Goal: Information Seeking & Learning: Compare options

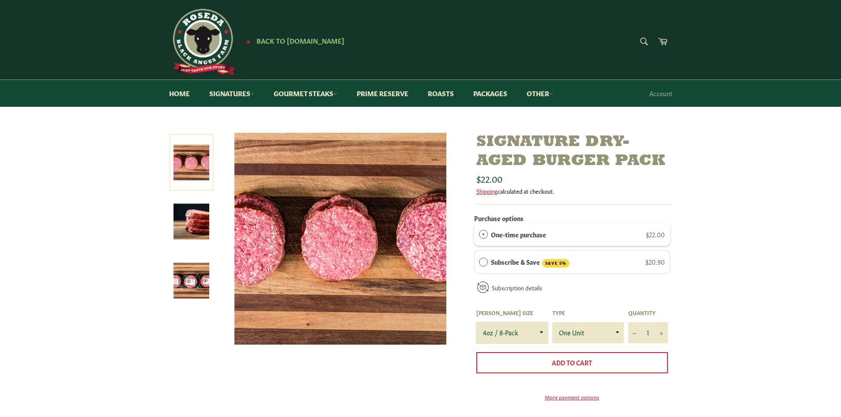
click at [518, 339] on select "4oz / 8-Pack 6oz / 4-Pack 8oz / 4-Pack" at bounding box center [513, 332] width 72 height 21
click at [477, 322] on select "4oz / 8-Pack 6oz / 4-Pack 8oz / 4-Pack" at bounding box center [513, 332] width 72 height 21
click at [522, 326] on select "4oz / 8-Pack 6oz / 4-Pack 8oz / 4-Pack" at bounding box center [513, 332] width 72 height 21
click at [477, 322] on select "4oz / 8-Pack 6oz / 4-Pack 8oz / 4-Pack" at bounding box center [513, 332] width 72 height 21
click at [521, 331] on select "4oz / 8-Pack 6oz / 4-Pack 8oz / 4-Pack" at bounding box center [513, 332] width 72 height 21
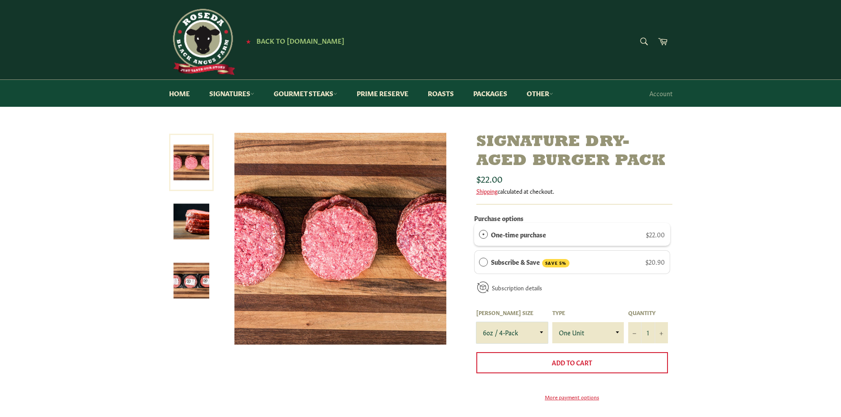
click at [477, 322] on select "4oz / 8-Pack 6oz / 4-Pack 8oz / 4-Pack" at bounding box center [513, 332] width 72 height 21
click at [519, 335] on select "4oz / 8-Pack 6oz / 4-Pack 8oz / 4-Pack" at bounding box center [513, 332] width 72 height 21
click at [477, 322] on select "4oz / 8-Pack 6oz / 4-Pack 8oz / 4-Pack" at bounding box center [513, 332] width 72 height 21
click at [524, 339] on select "4oz / 8-Pack 6oz / 4-Pack 8oz / 4-Pack" at bounding box center [513, 332] width 72 height 21
select select "6oz / 4-Pack"
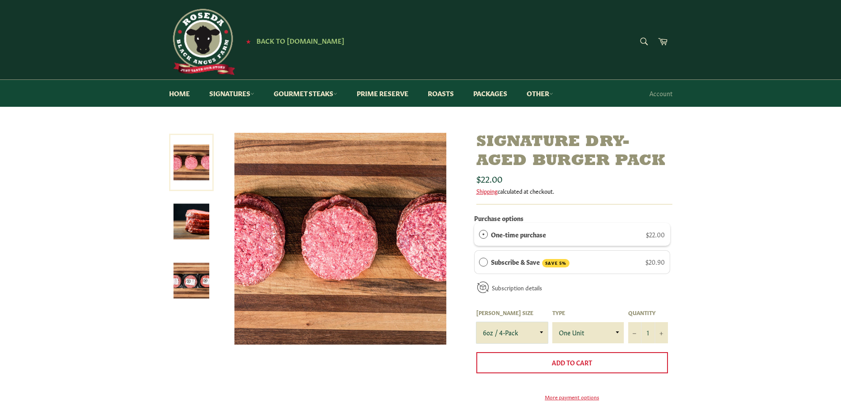
click at [477, 322] on select "4oz / 8-Pack 6oz / 4-Pack 8oz / 4-Pack" at bounding box center [513, 332] width 72 height 21
click at [201, 166] on link at bounding box center [191, 162] width 45 height 57
click at [188, 209] on img at bounding box center [192, 222] width 36 height 36
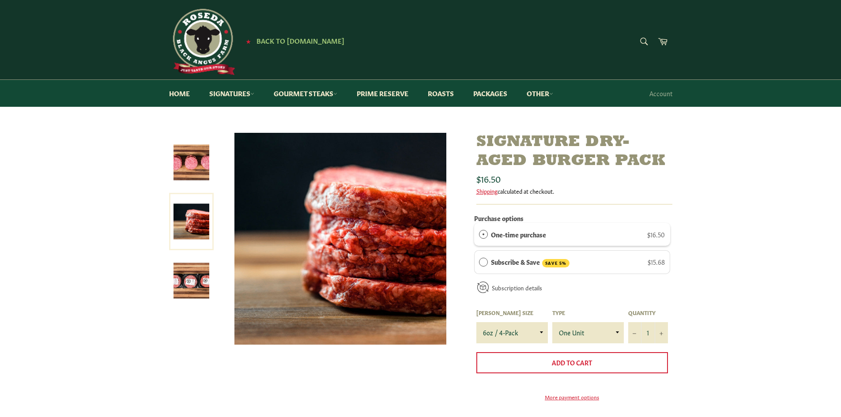
click at [191, 281] on img at bounding box center [192, 281] width 36 height 36
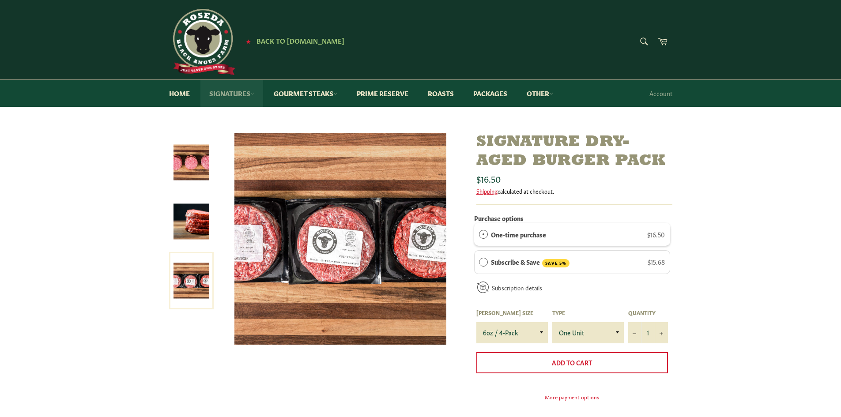
click at [248, 95] on link "Signatures" at bounding box center [232, 93] width 63 height 27
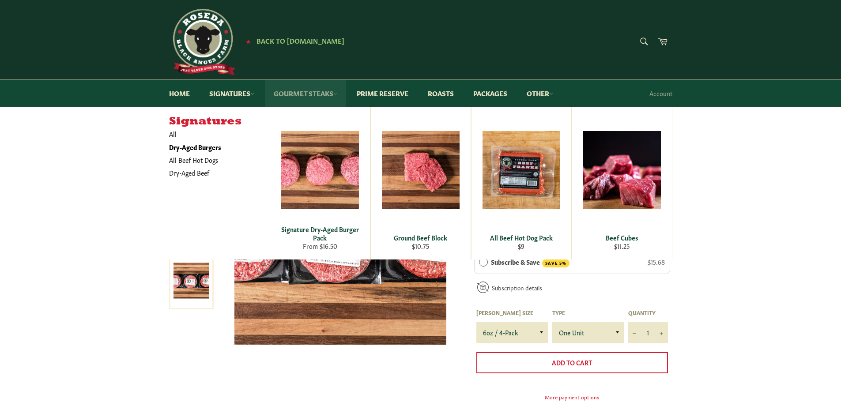
click at [306, 97] on link "Gourmet Steaks" at bounding box center [305, 93] width 81 height 27
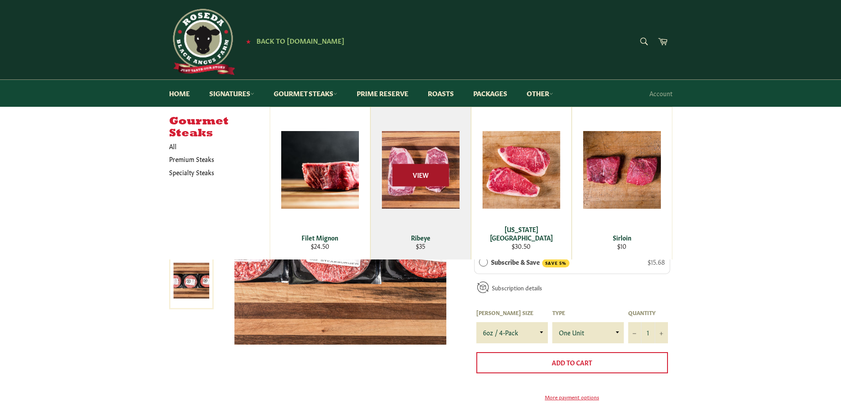
click at [415, 169] on span "View" at bounding box center [421, 175] width 57 height 23
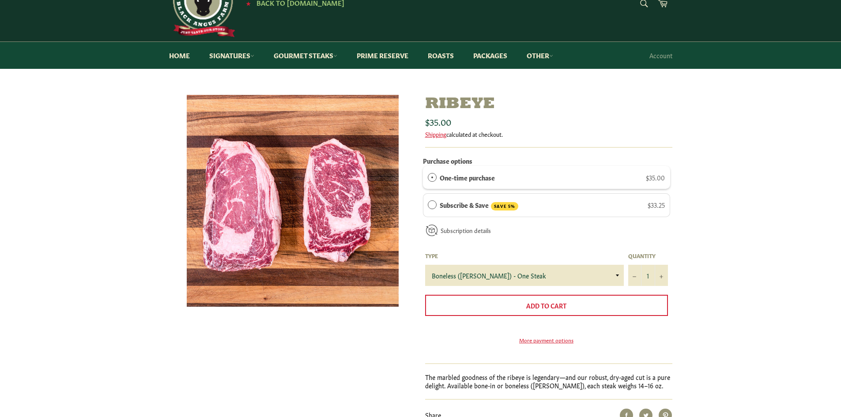
scroll to position [88, 0]
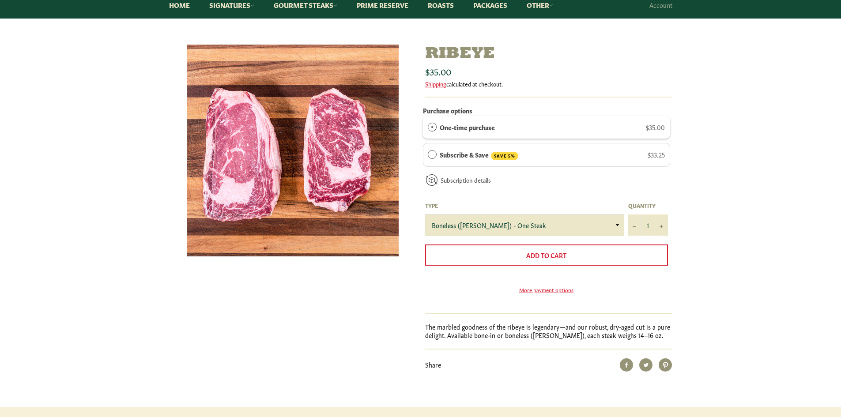
click at [502, 227] on select "Boneless (Delmonico) - One Steak Bone-In - One Steak" at bounding box center [524, 225] width 199 height 21
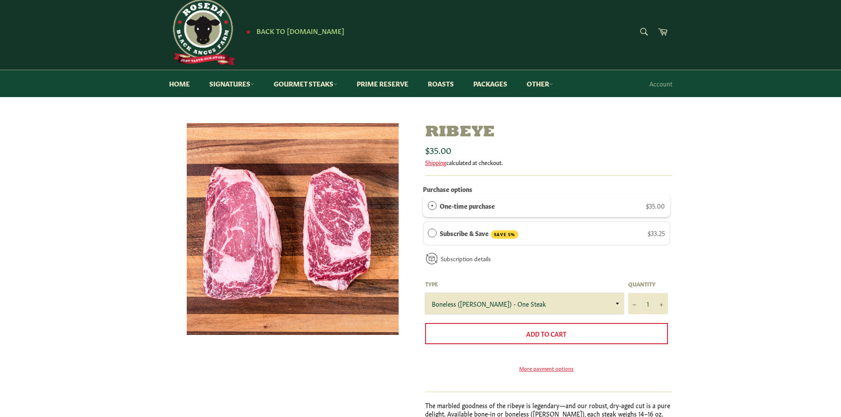
scroll to position [0, 0]
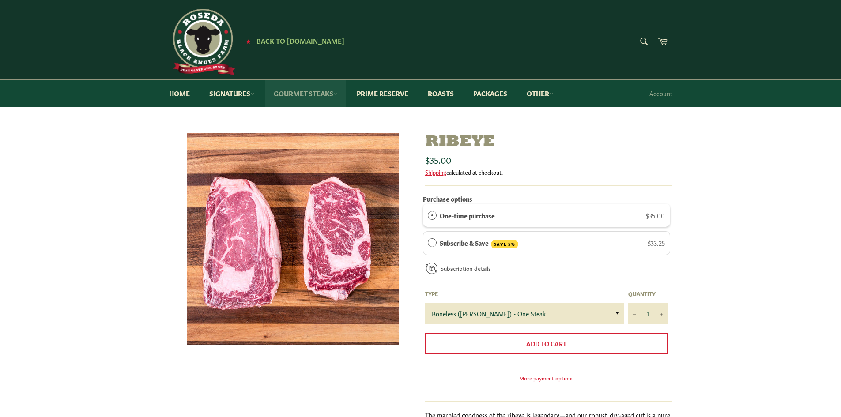
click at [311, 91] on link "Gourmet Steaks" at bounding box center [305, 93] width 81 height 27
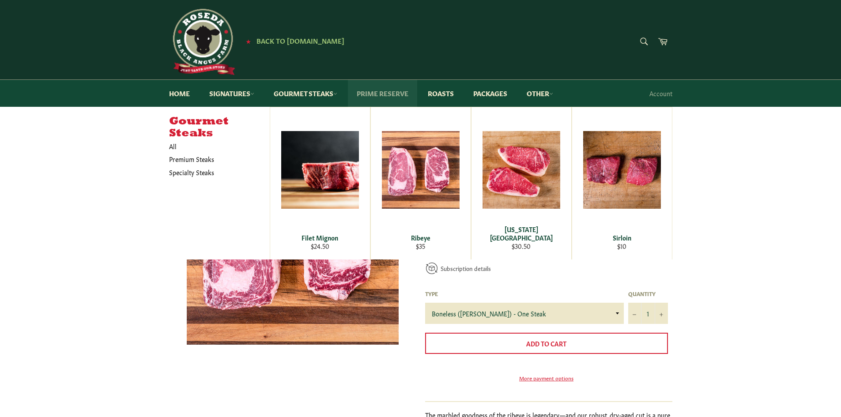
click at [392, 91] on link "Prime Reserve" at bounding box center [382, 93] width 69 height 27
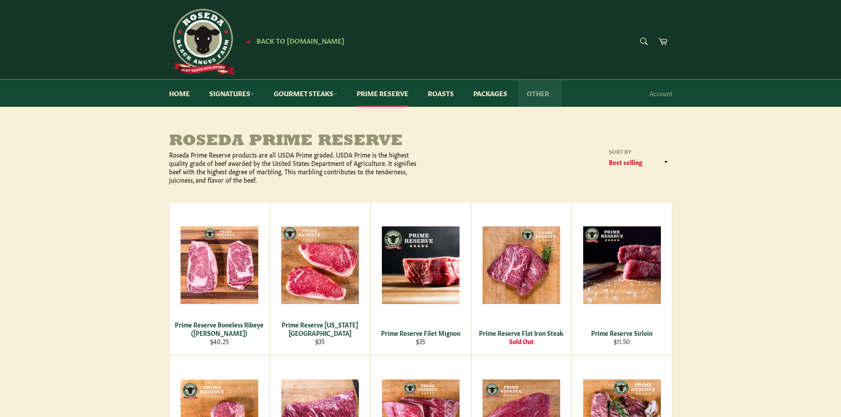
click at [536, 93] on link "Other" at bounding box center [540, 93] width 44 height 27
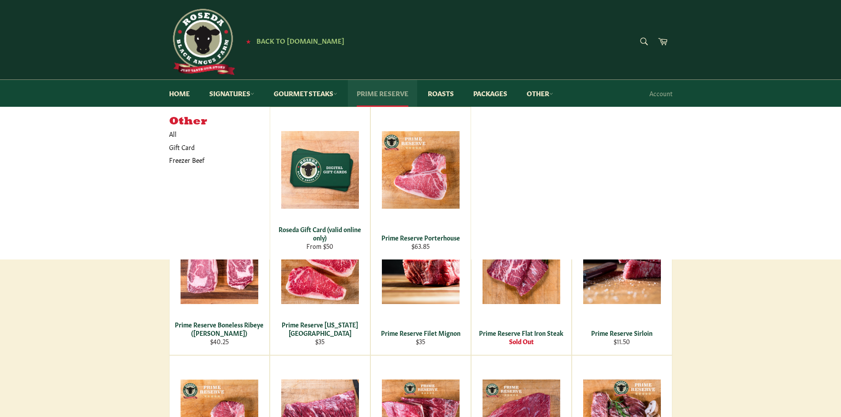
click at [399, 94] on link "Prime Reserve" at bounding box center [382, 93] width 69 height 27
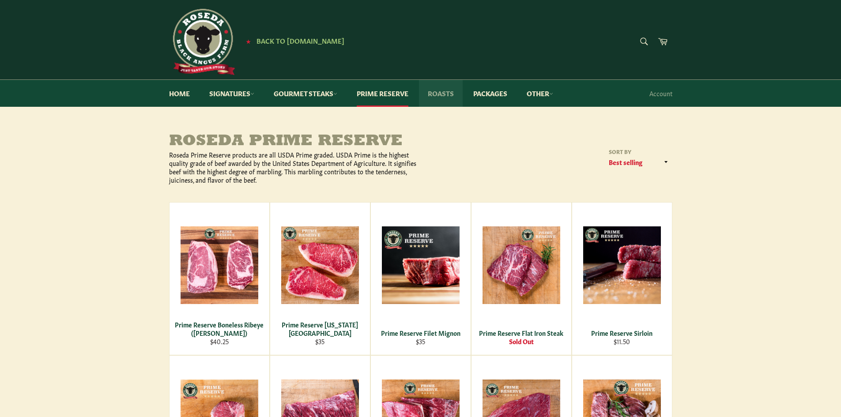
click at [457, 94] on link "Roasts" at bounding box center [441, 93] width 44 height 27
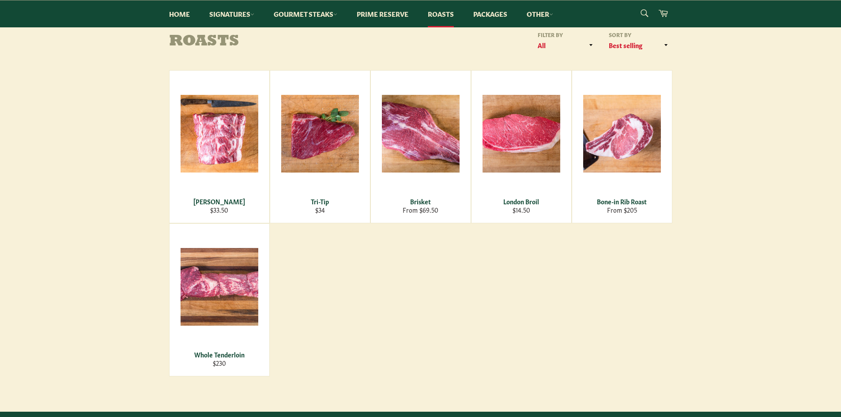
scroll to position [88, 0]
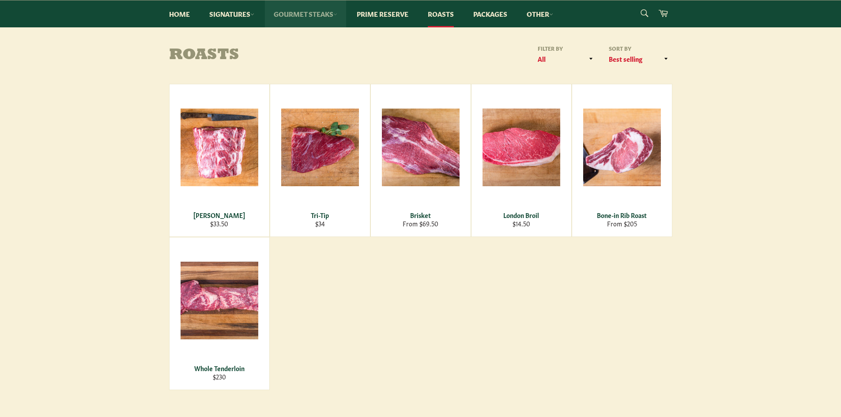
click at [329, 15] on link "Gourmet Steaks" at bounding box center [305, 13] width 81 height 27
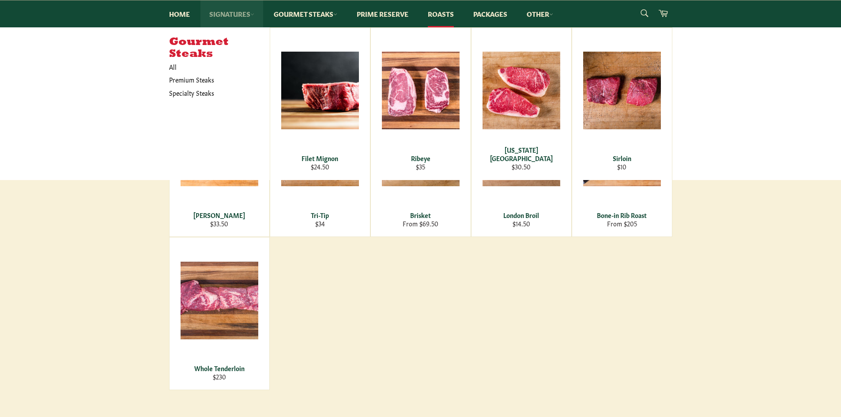
click at [233, 19] on link "Signatures" at bounding box center [232, 13] width 63 height 27
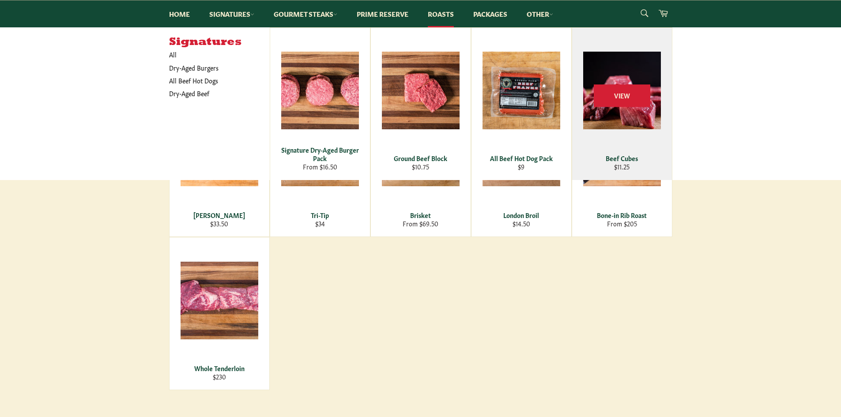
click at [655, 100] on div "View" at bounding box center [622, 104] width 100 height 152
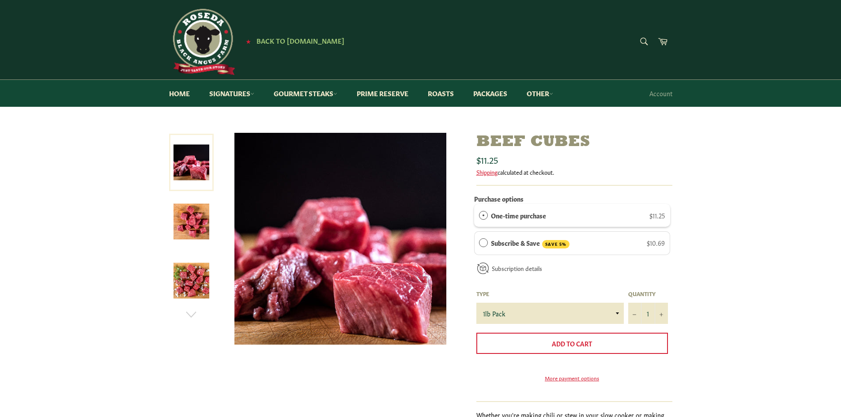
click at [197, 224] on img at bounding box center [192, 222] width 36 height 36
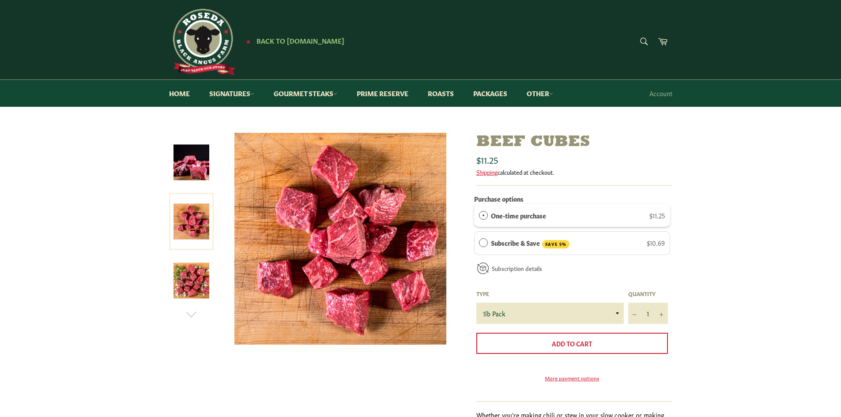
click at [191, 256] on link at bounding box center [191, 280] width 45 height 57
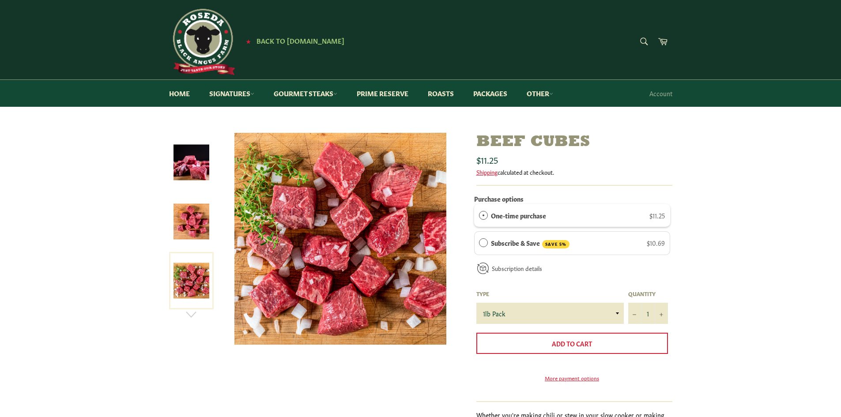
click at [193, 224] on img at bounding box center [192, 222] width 36 height 36
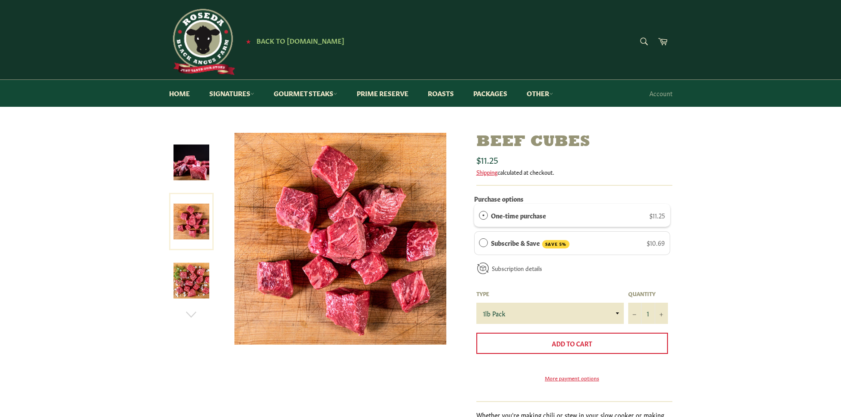
click at [200, 171] on img at bounding box center [192, 163] width 36 height 36
